Goal: Obtain resource: Download file/media

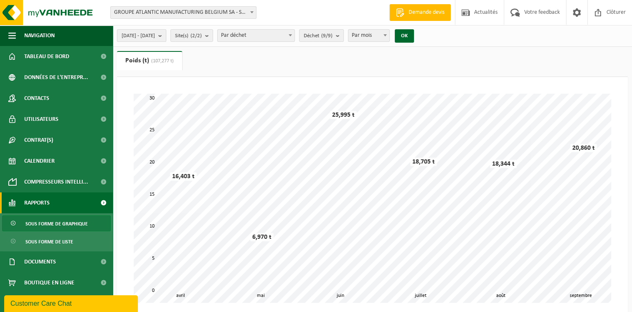
click at [166, 35] on b "submit" at bounding box center [162, 36] width 8 height 12
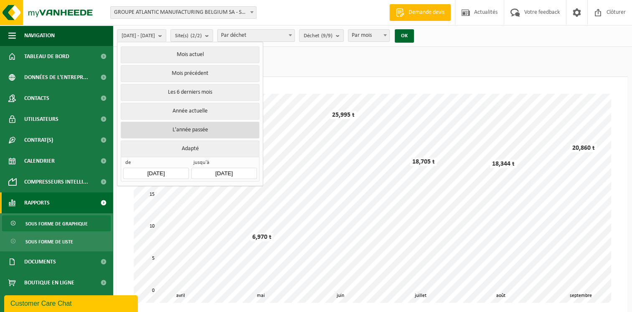
click at [208, 127] on button "L'année passée" at bounding box center [190, 130] width 138 height 17
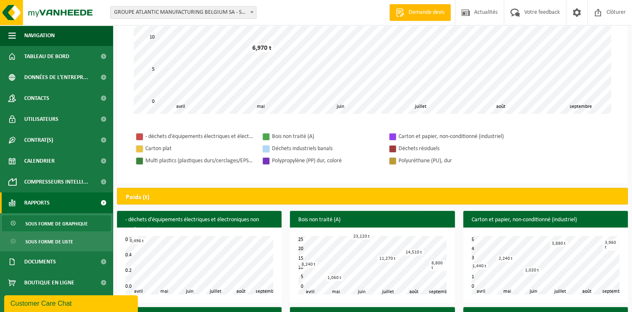
scroll to position [293, 0]
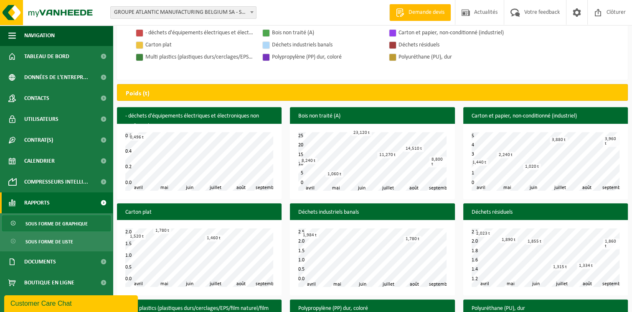
click at [53, 203] on link "Rapports" at bounding box center [56, 202] width 113 height 21
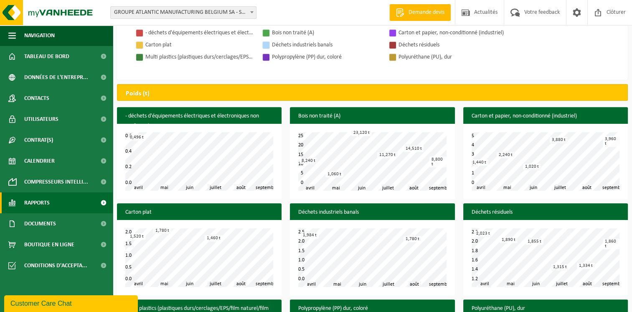
click at [105, 202] on span at bounding box center [103, 202] width 19 height 21
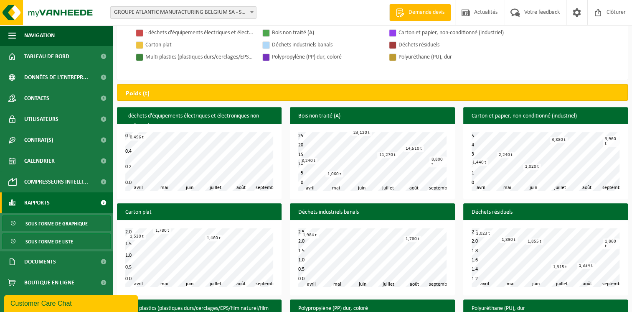
click at [71, 242] on span "Sous forme de liste" at bounding box center [49, 242] width 48 height 16
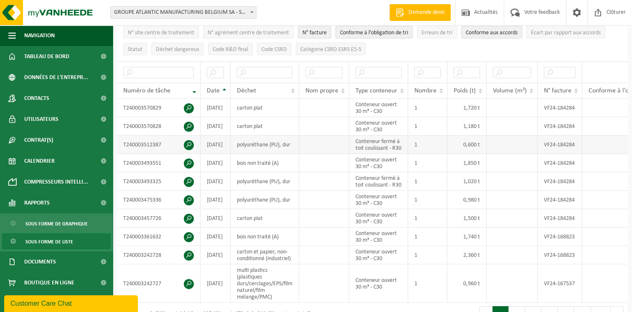
scroll to position [167, 0]
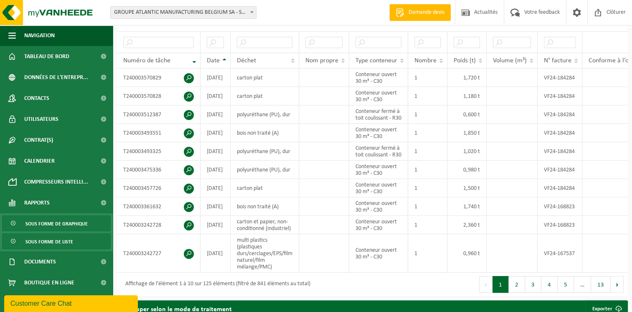
click at [66, 227] on span "Sous forme de graphique" at bounding box center [56, 224] width 62 height 16
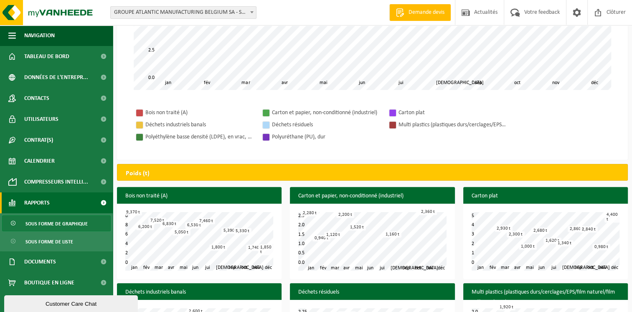
scroll to position [212, 0]
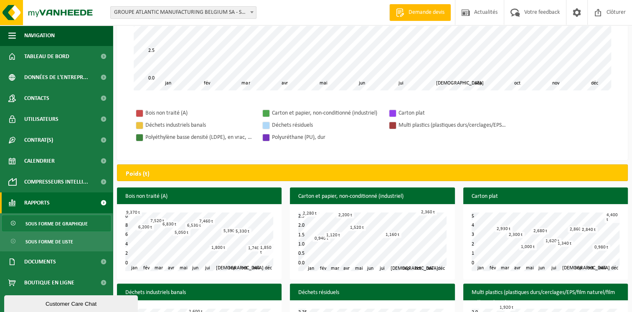
click at [220, 171] on div "Poids (t)" at bounding box center [372, 172] width 511 height 17
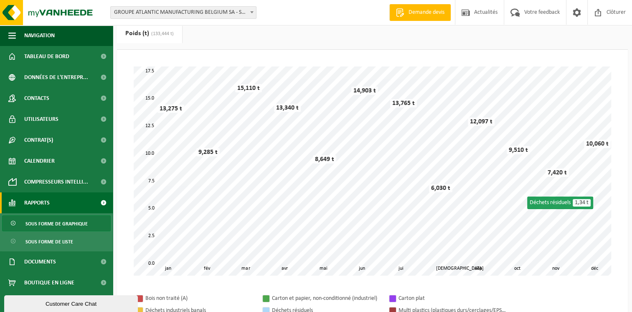
scroll to position [0, 0]
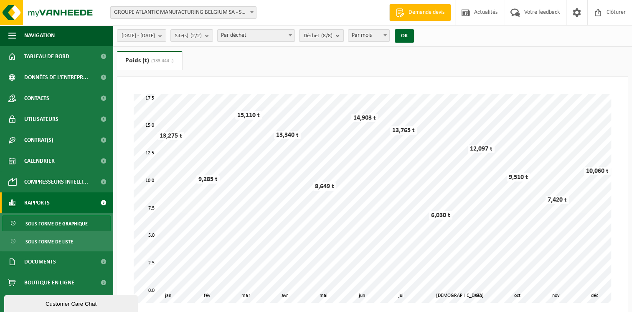
click at [344, 34] on b "submit" at bounding box center [340, 36] width 8 height 12
click at [213, 35] on b "submit" at bounding box center [209, 36] width 8 height 12
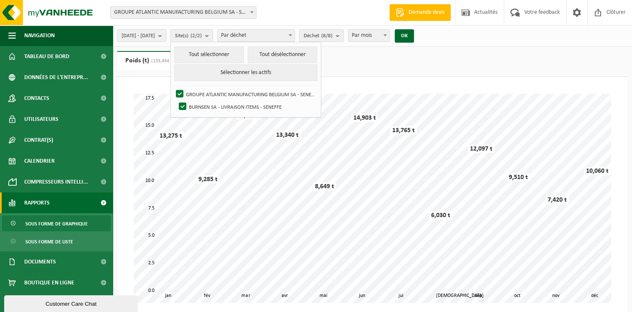
click at [213, 35] on b "submit" at bounding box center [209, 36] width 8 height 12
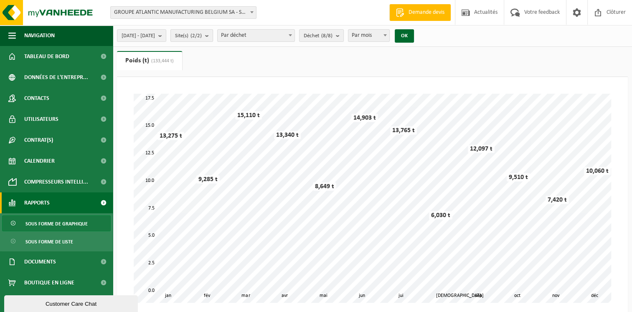
click at [213, 35] on b "submit" at bounding box center [209, 36] width 8 height 12
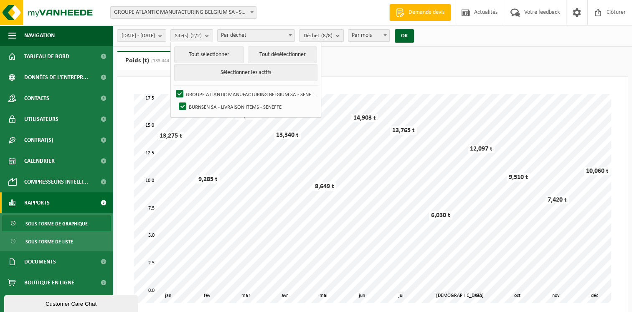
click at [422, 83] on div "Patientez Le téléchargement est un peu long en raison de la grande quantité de …" at bounding box center [372, 224] width 511 height 295
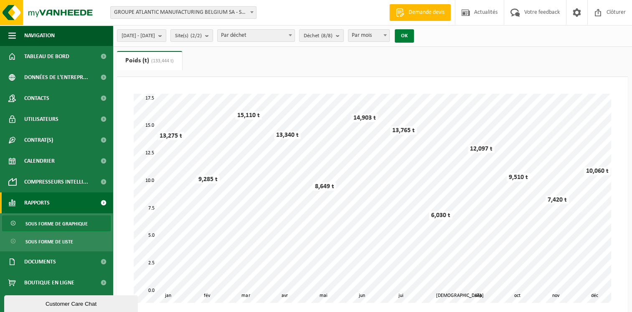
click at [414, 38] on button "OK" at bounding box center [404, 35] width 19 height 13
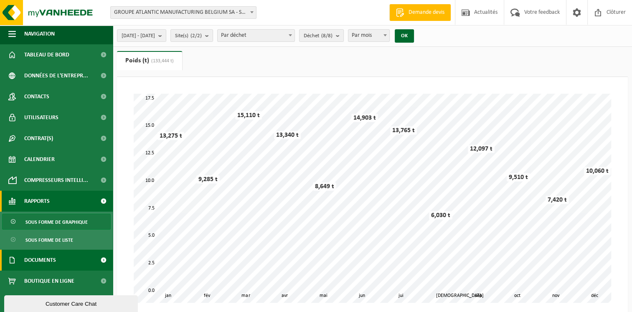
click at [47, 256] on span "Documents" at bounding box center [40, 260] width 32 height 21
click at [94, 257] on span at bounding box center [103, 260] width 19 height 21
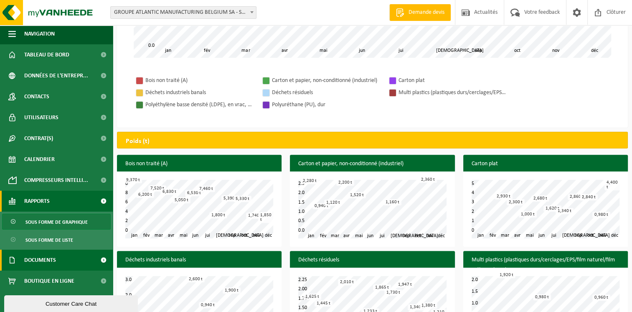
scroll to position [251, 0]
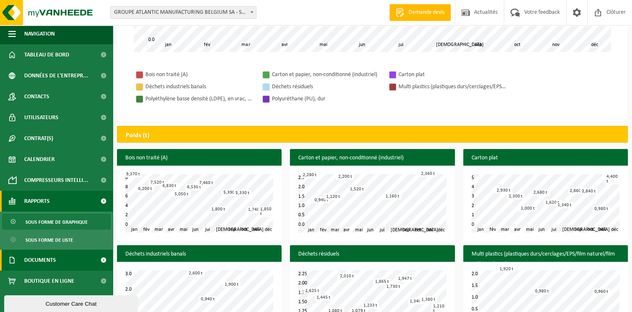
click at [98, 256] on span at bounding box center [103, 260] width 19 height 21
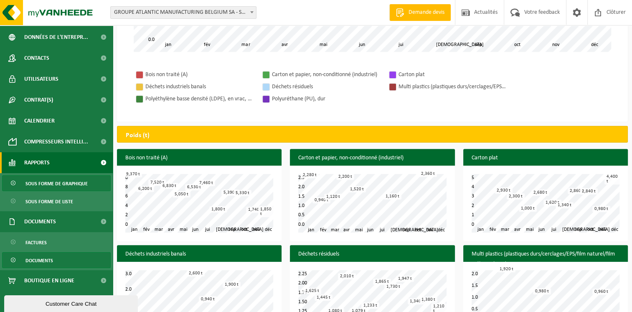
scroll to position [376, 0]
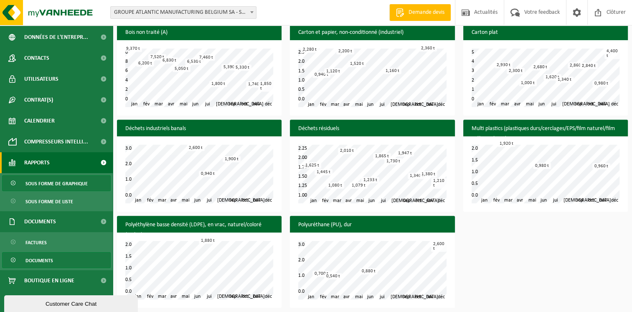
click at [59, 260] on link "Documents" at bounding box center [56, 260] width 109 height 16
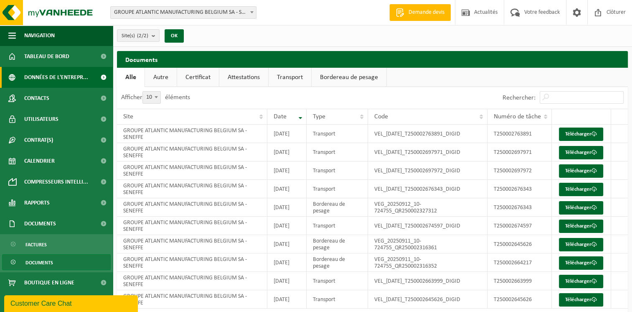
click at [37, 72] on span "Données de l'entrepr..." at bounding box center [56, 77] width 64 height 21
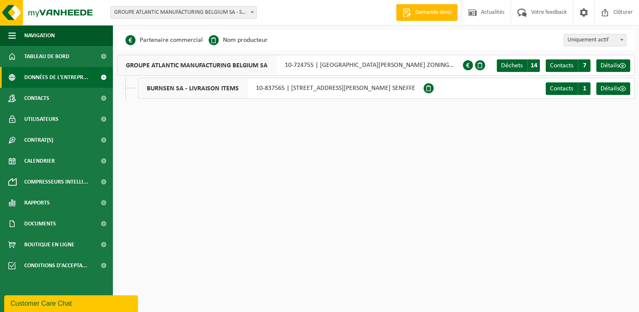
click at [103, 77] on span at bounding box center [103, 77] width 19 height 21
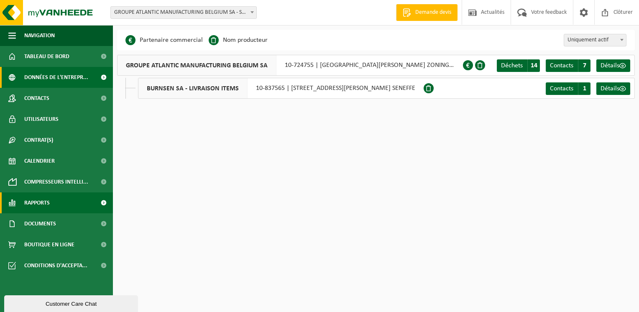
click at [102, 199] on span at bounding box center [103, 202] width 19 height 21
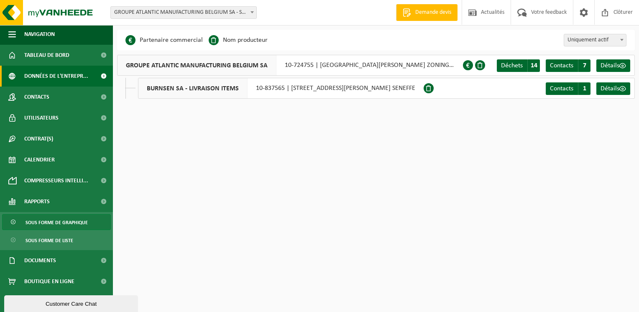
scroll to position [2, 0]
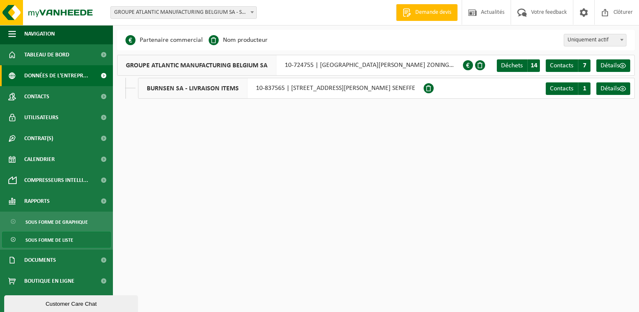
click at [63, 242] on span "Sous forme de liste" at bounding box center [49, 240] width 48 height 16
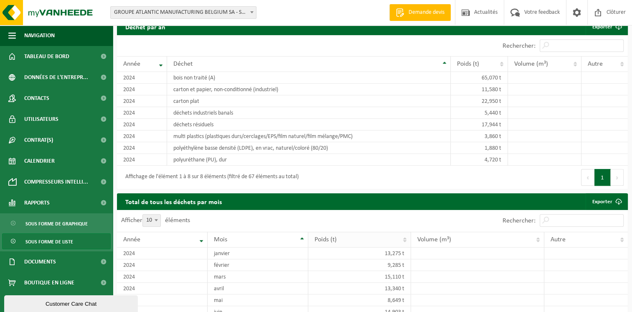
scroll to position [710, 0]
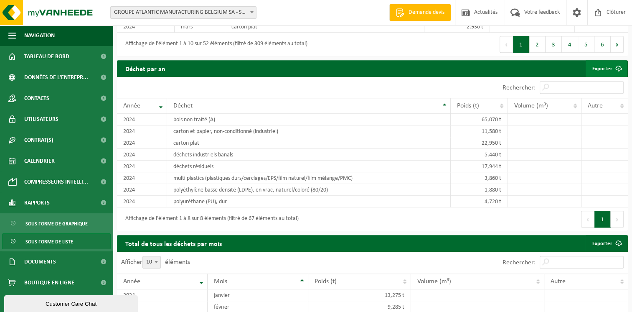
click at [608, 77] on link "Exporter" at bounding box center [606, 68] width 41 height 17
